Goal: Use online tool/utility

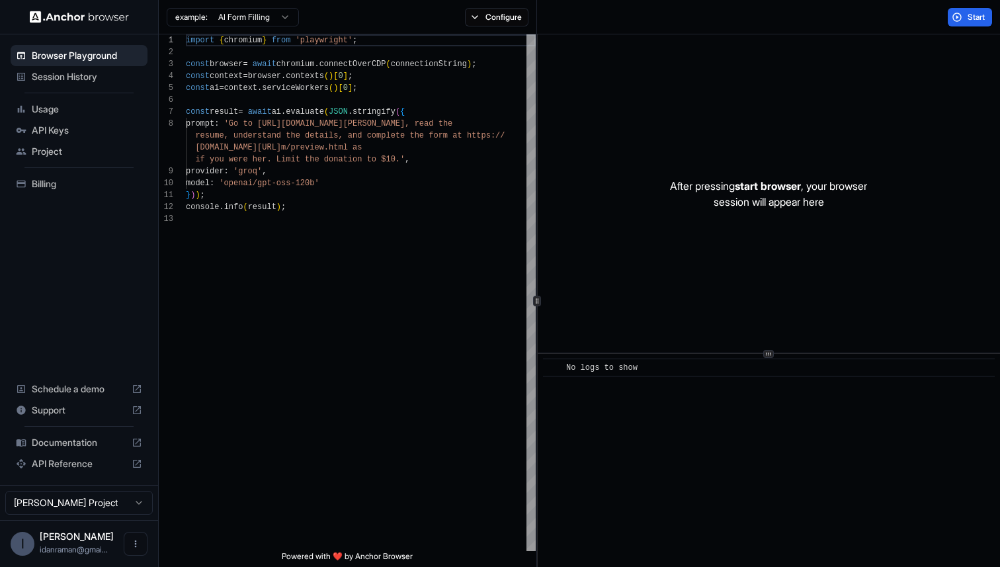
scroll to position [83, 0]
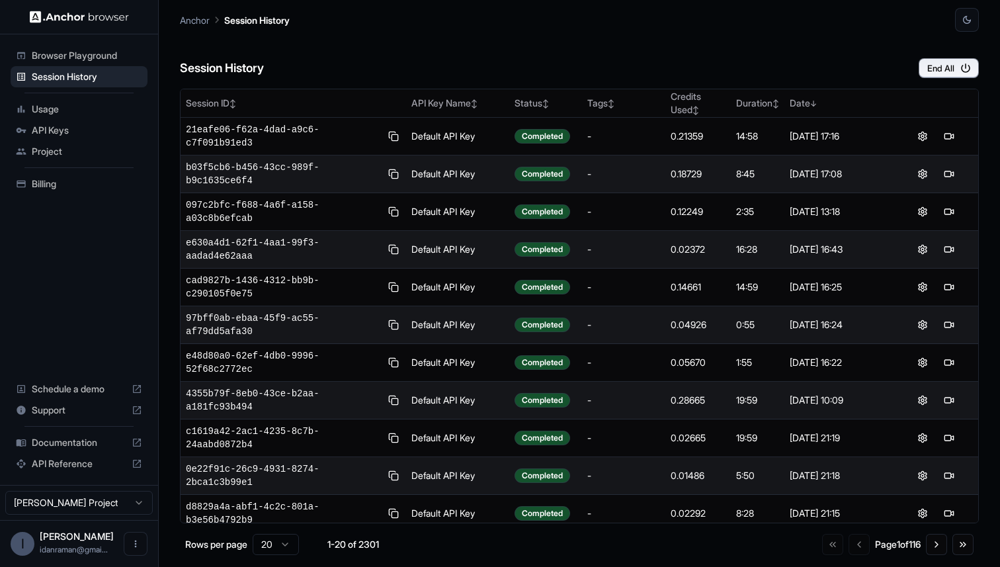
click at [97, 53] on span "Browser Playground" at bounding box center [87, 55] width 110 height 13
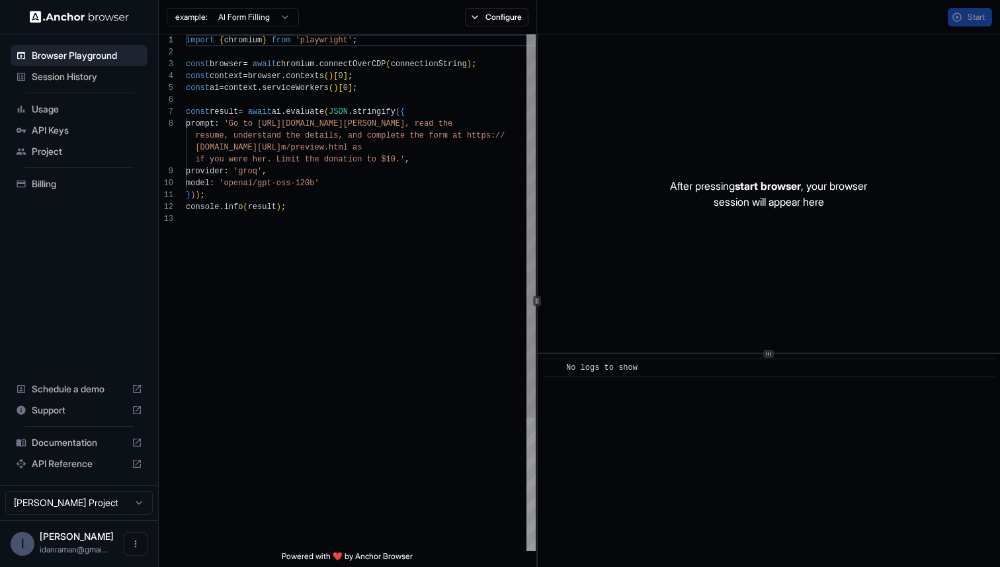
scroll to position [83, 0]
click at [943, 115] on div "After pressing start browser , your browser session will appear here" at bounding box center [769, 193] width 462 height 318
click at [967, 19] on span "Start" at bounding box center [976, 17] width 19 height 11
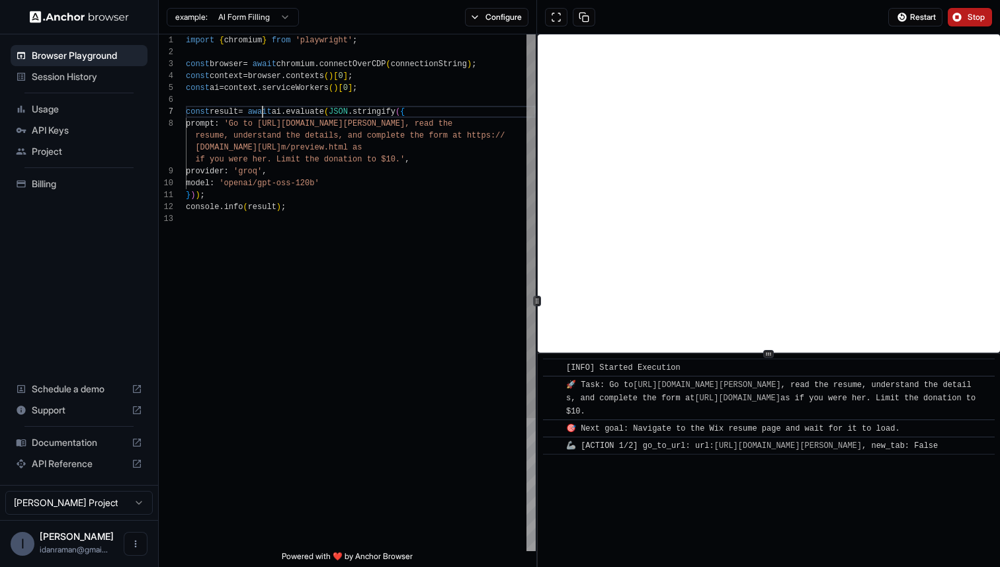
click at [262, 116] on div "import { chromium } from 'playwright' ; const browser = await chromium . connec…" at bounding box center [361, 381] width 350 height 695
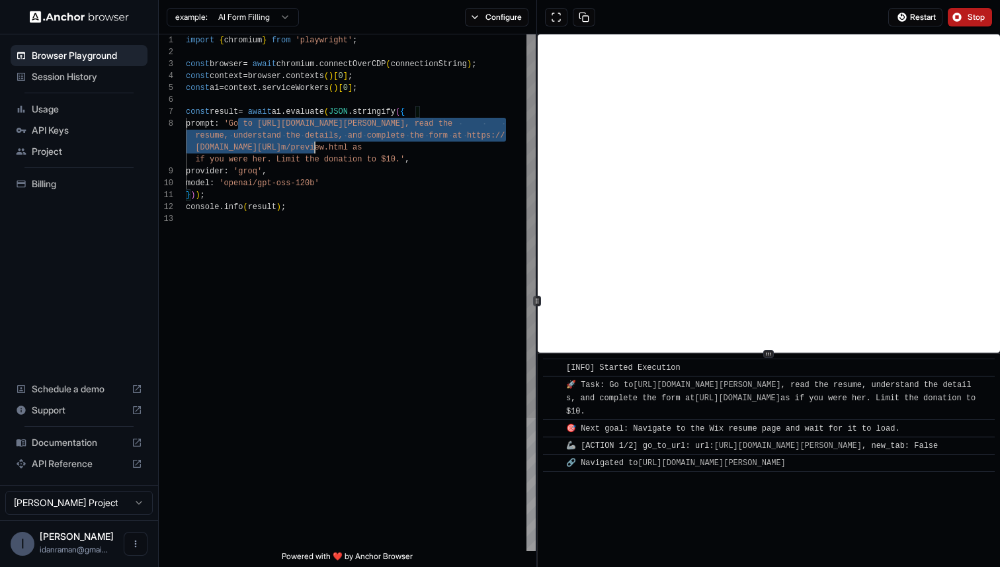
drag, startPoint x: 239, startPoint y: 122, endPoint x: 353, endPoint y: 158, distance: 119.4
click at [353, 158] on div "import { chromium } from 'playwright' ; const browser = await chromium . connec…" at bounding box center [361, 381] width 350 height 695
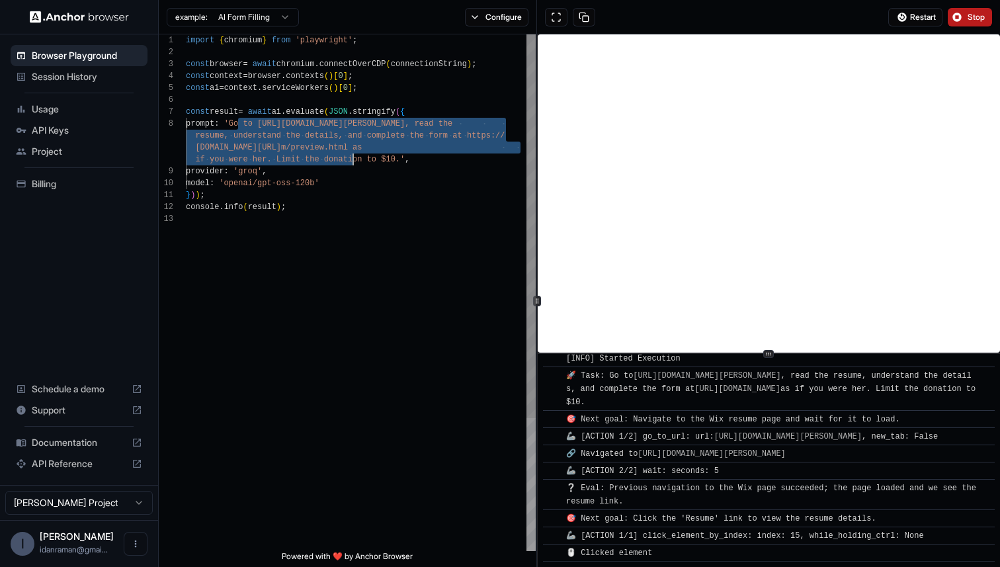
scroll to position [60, 0]
click at [323, 290] on div "import { chromium } from 'playwright' ; const browser = await chromium . connec…" at bounding box center [361, 381] width 350 height 695
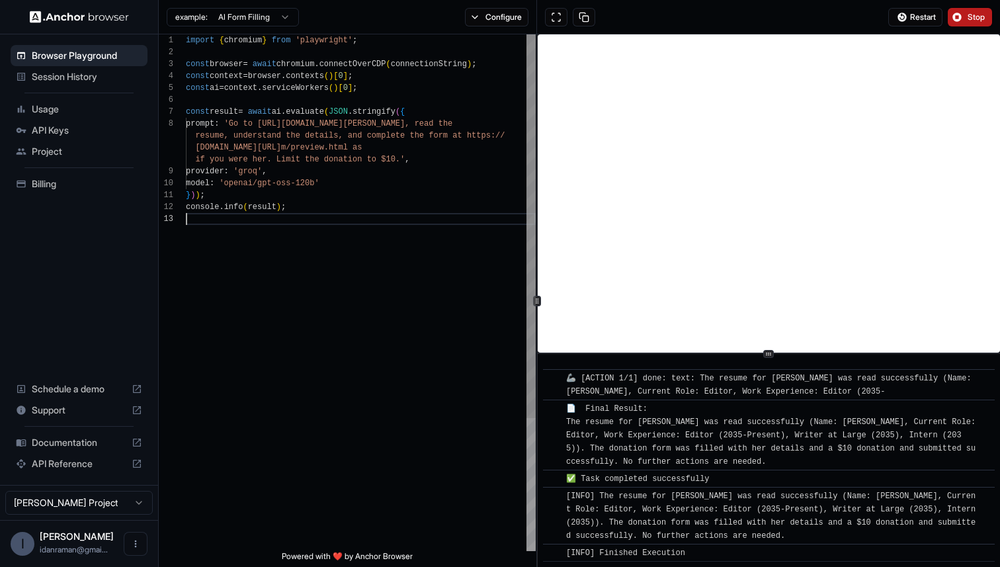
scroll to position [36, 0]
click at [419, 199] on div "import { chromium } from 'playwright' ; const browser = await chromium . connec…" at bounding box center [361, 381] width 350 height 695
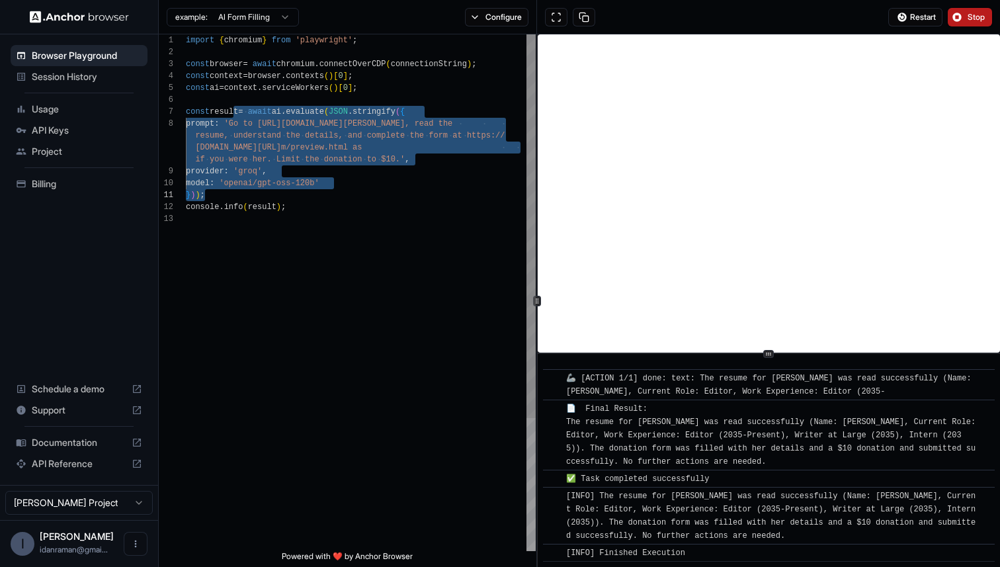
drag, startPoint x: 234, startPoint y: 115, endPoint x: 446, endPoint y: 197, distance: 226.9
click at [446, 197] on div "import { chromium } from 'playwright' ; const browser = await chromium . connec…" at bounding box center [361, 381] width 350 height 695
click at [442, 188] on div "import { chromium } from 'playwright' ; const browser = await chromium . connec…" at bounding box center [361, 381] width 350 height 695
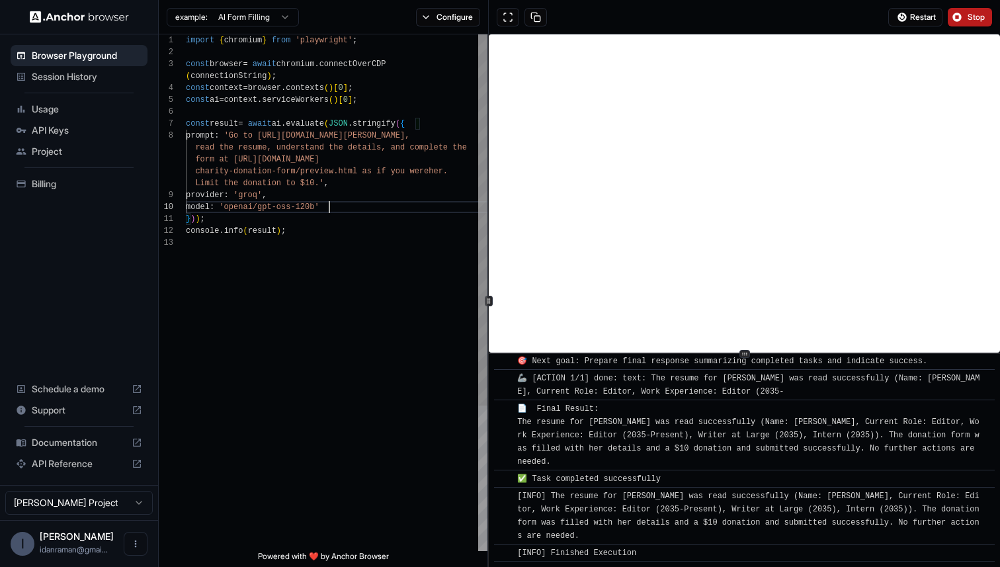
scroll to position [48, 0]
click at [488, 308] on div at bounding box center [488, 300] width 1 height 532
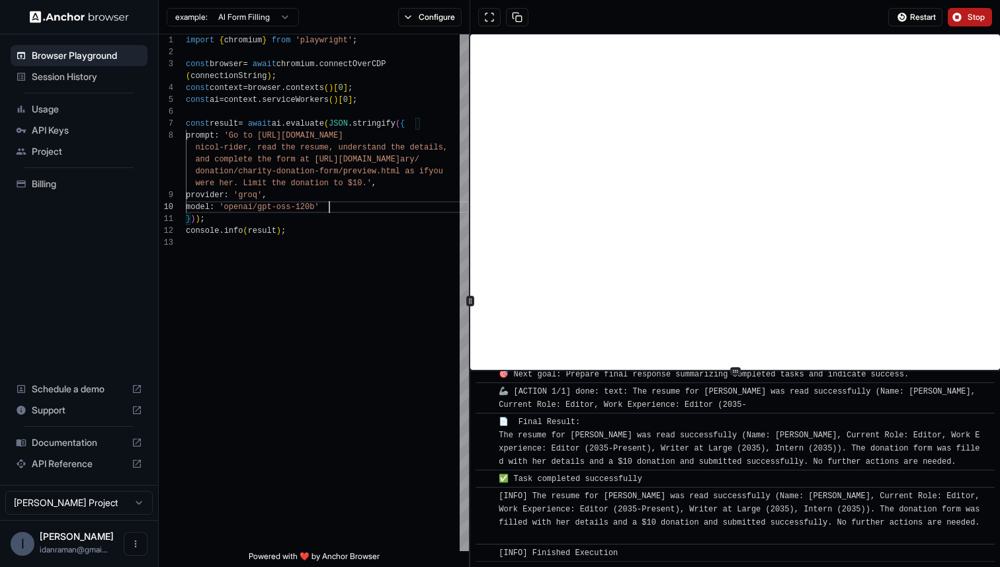
scroll to position [805, 0]
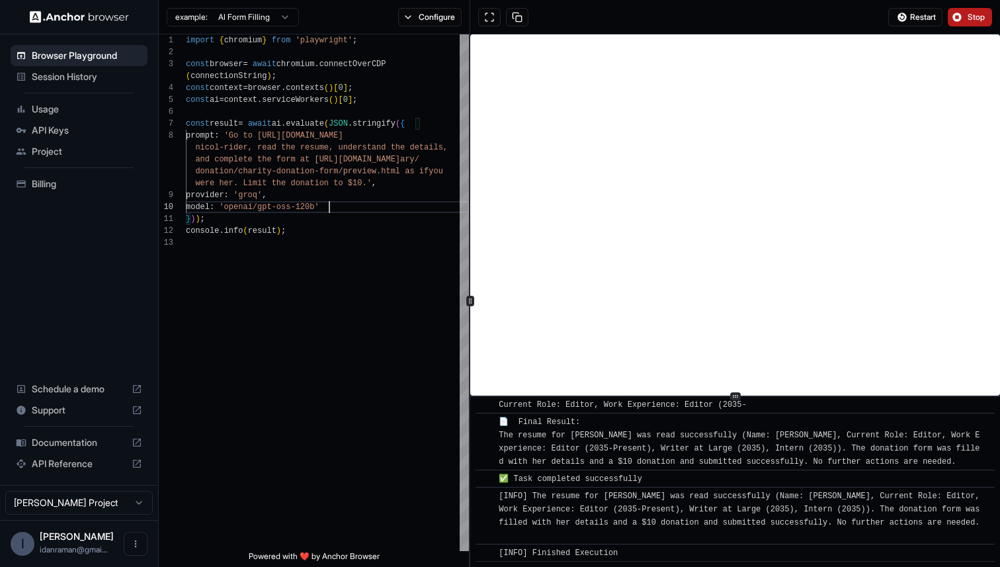
click at [733, 397] on icon at bounding box center [735, 396] width 7 height 7
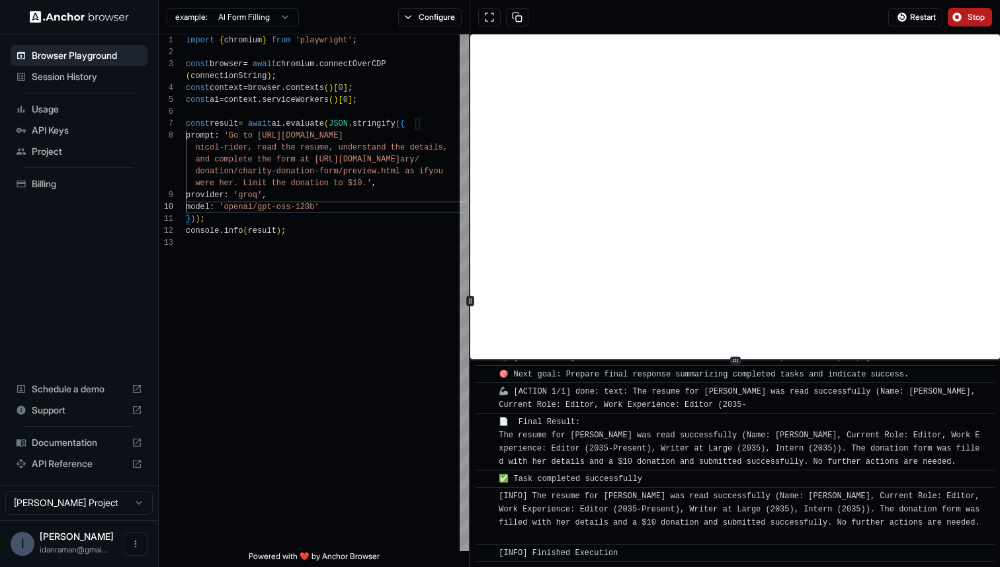
scroll to position [785, 0]
click at [730, 361] on div at bounding box center [735, 360] width 11 height 8
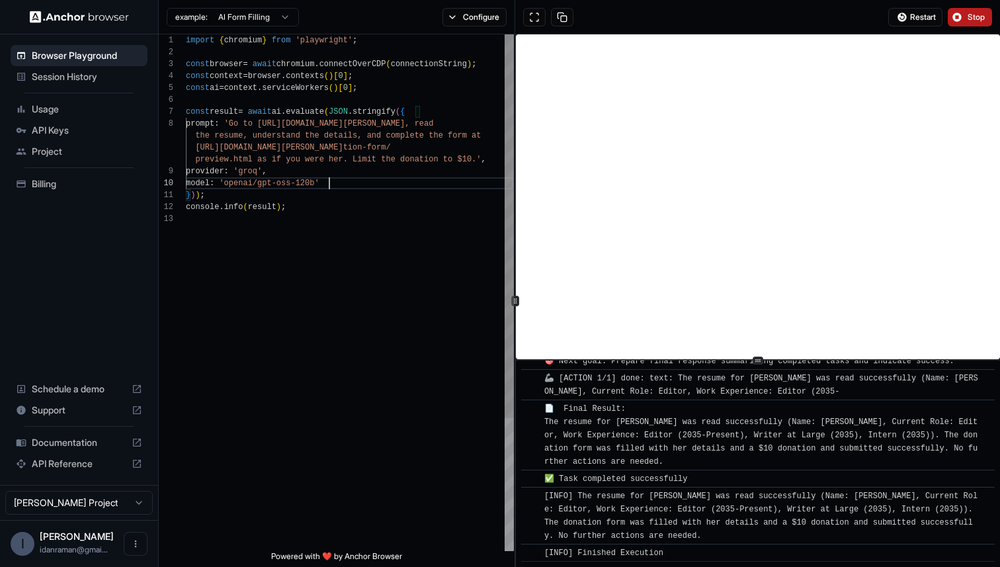
scroll to position [852, 0]
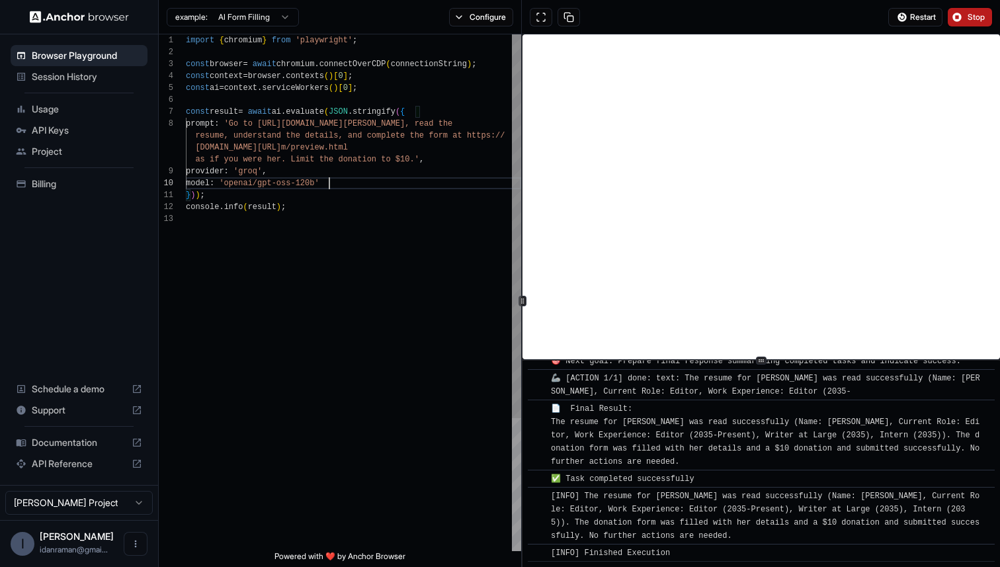
click at [520, 302] on icon at bounding box center [522, 301] width 7 height 7
type textarea "**********"
click at [308, 196] on div "import { chromium } from 'playwright' ; const browser = await chromium . connec…" at bounding box center [353, 381] width 335 height 695
click at [318, 237] on div "import { chromium } from 'playwright' ; const browser = await chromium . connec…" at bounding box center [353, 381] width 335 height 695
